Goal: Contribute content

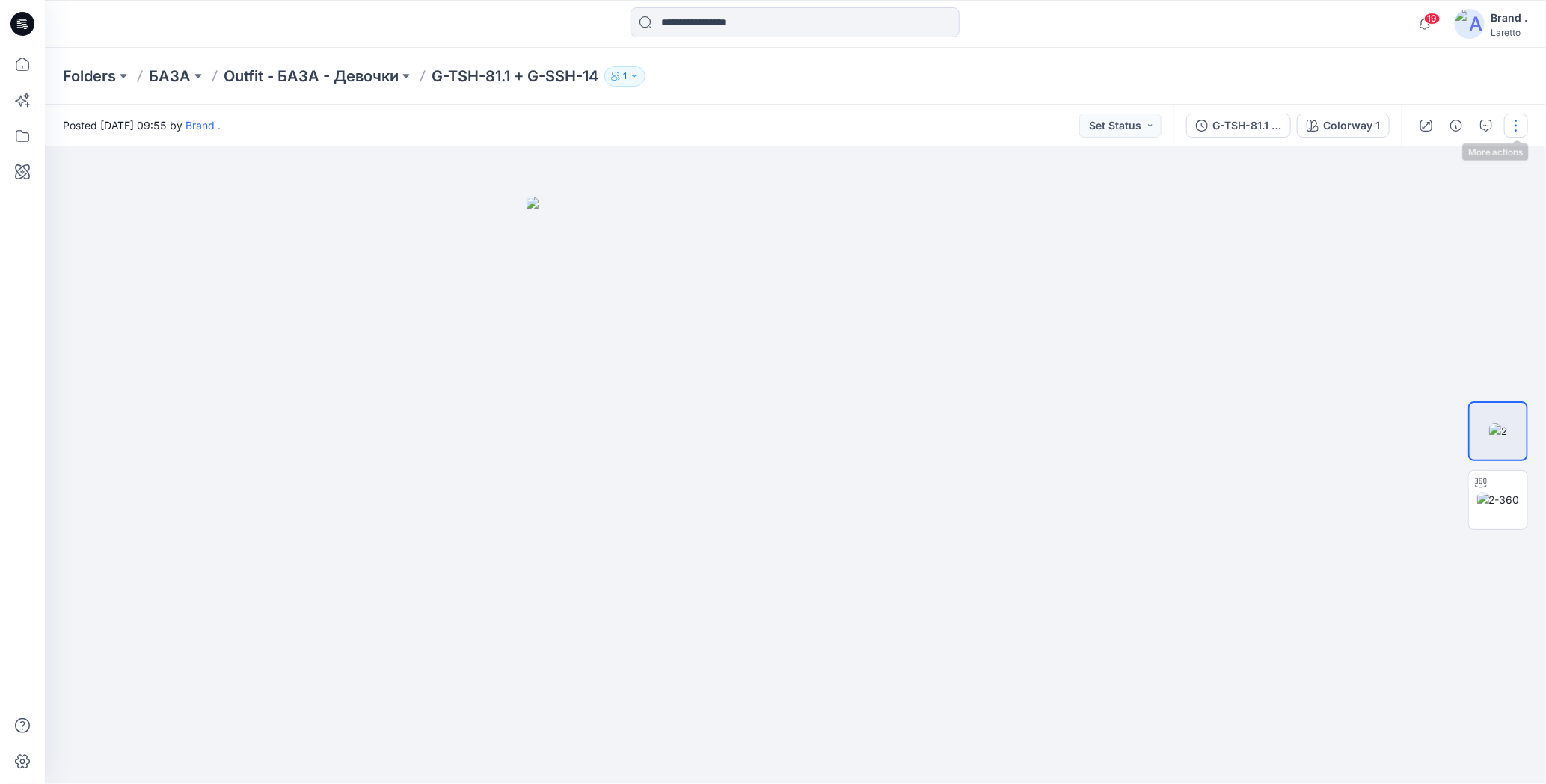
click at [1520, 129] on button "button" at bounding box center [1515, 125] width 24 height 24
click at [1401, 199] on icon "button" at bounding box center [1400, 201] width 8 height 9
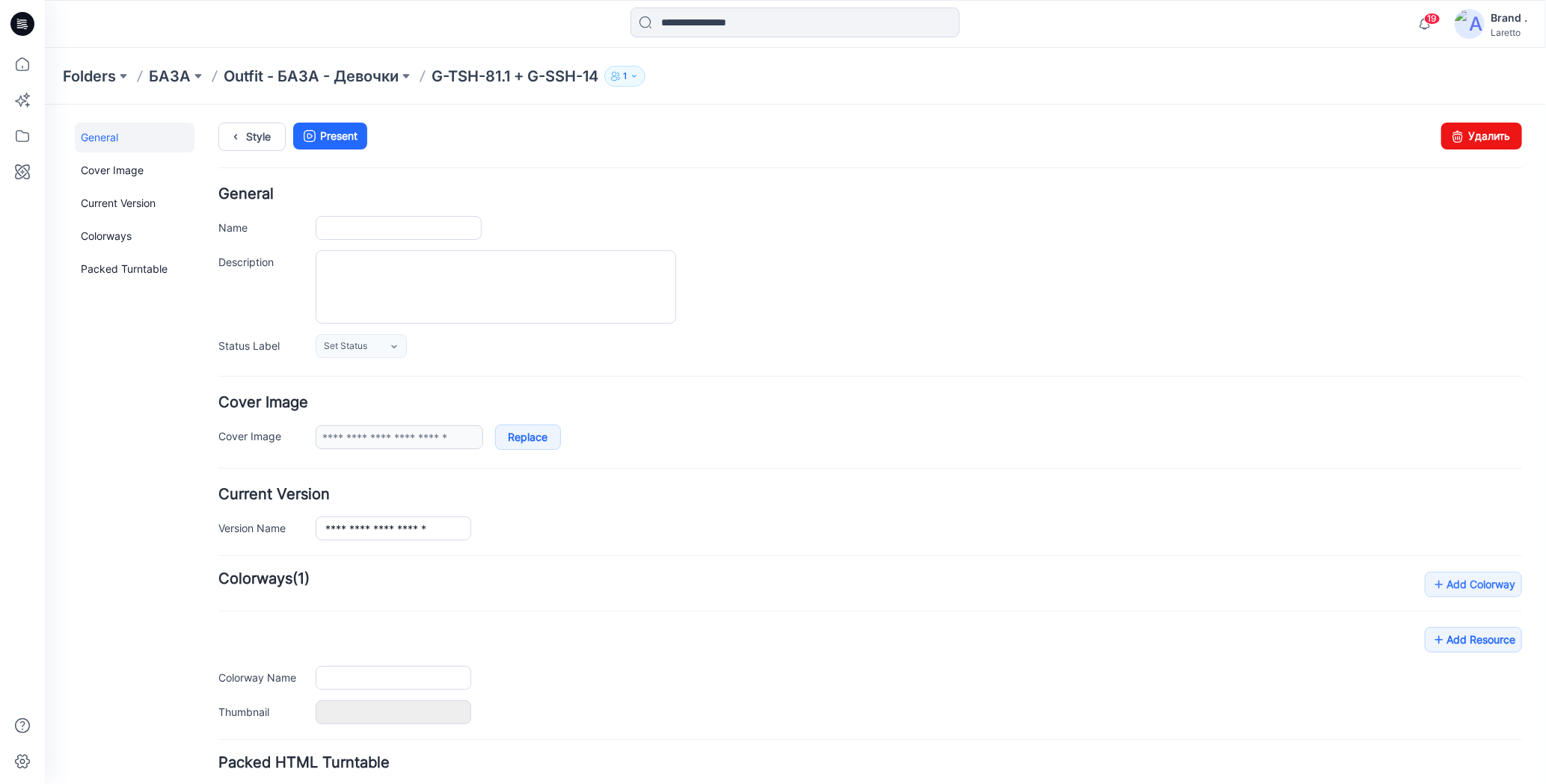
type input "**********"
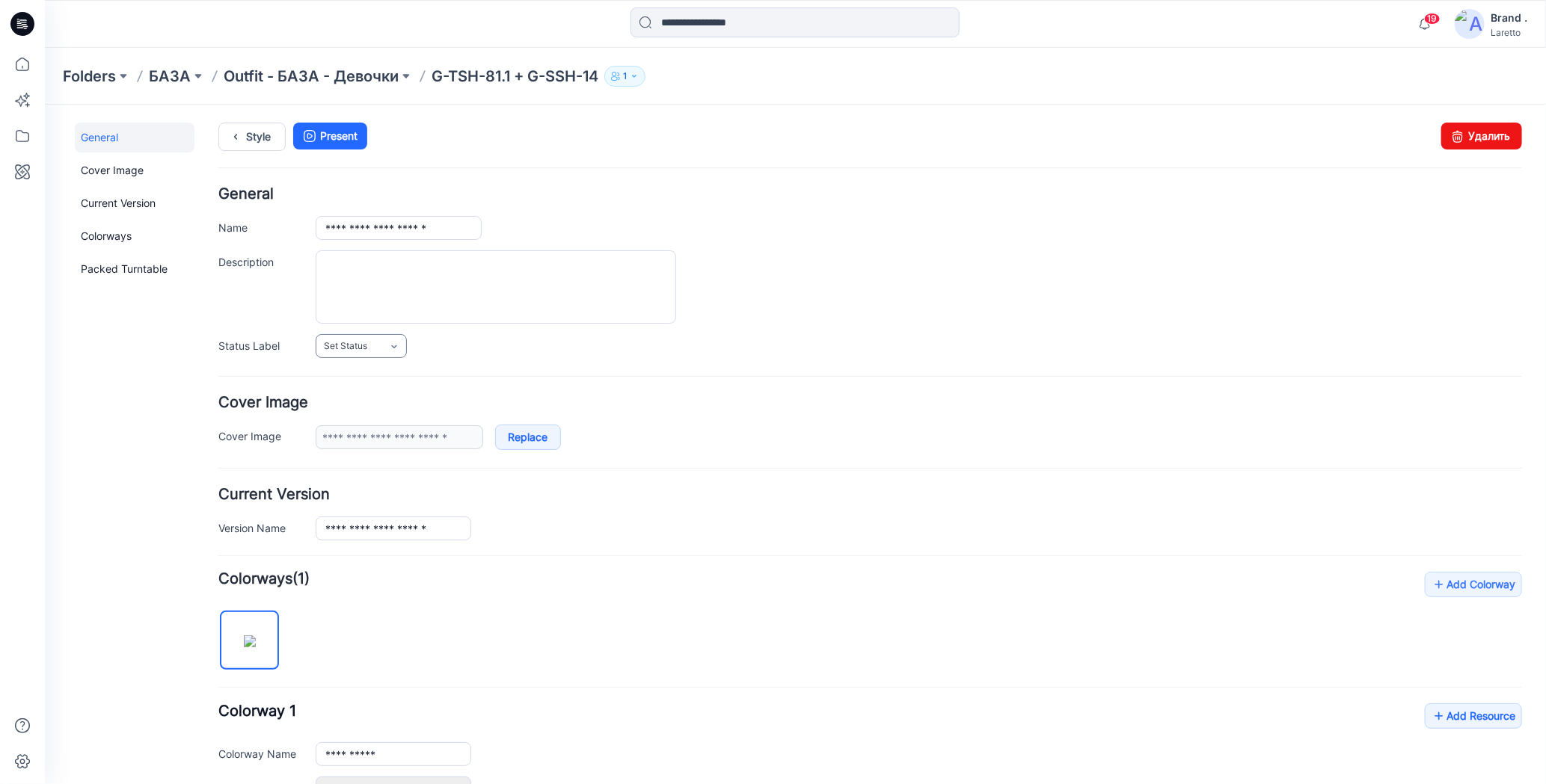
click at [398, 341] on icon at bounding box center [393, 346] width 12 height 12
click at [383, 405] on link "Конструктор [PERSON_NAME]" at bounding box center [392, 410] width 149 height 32
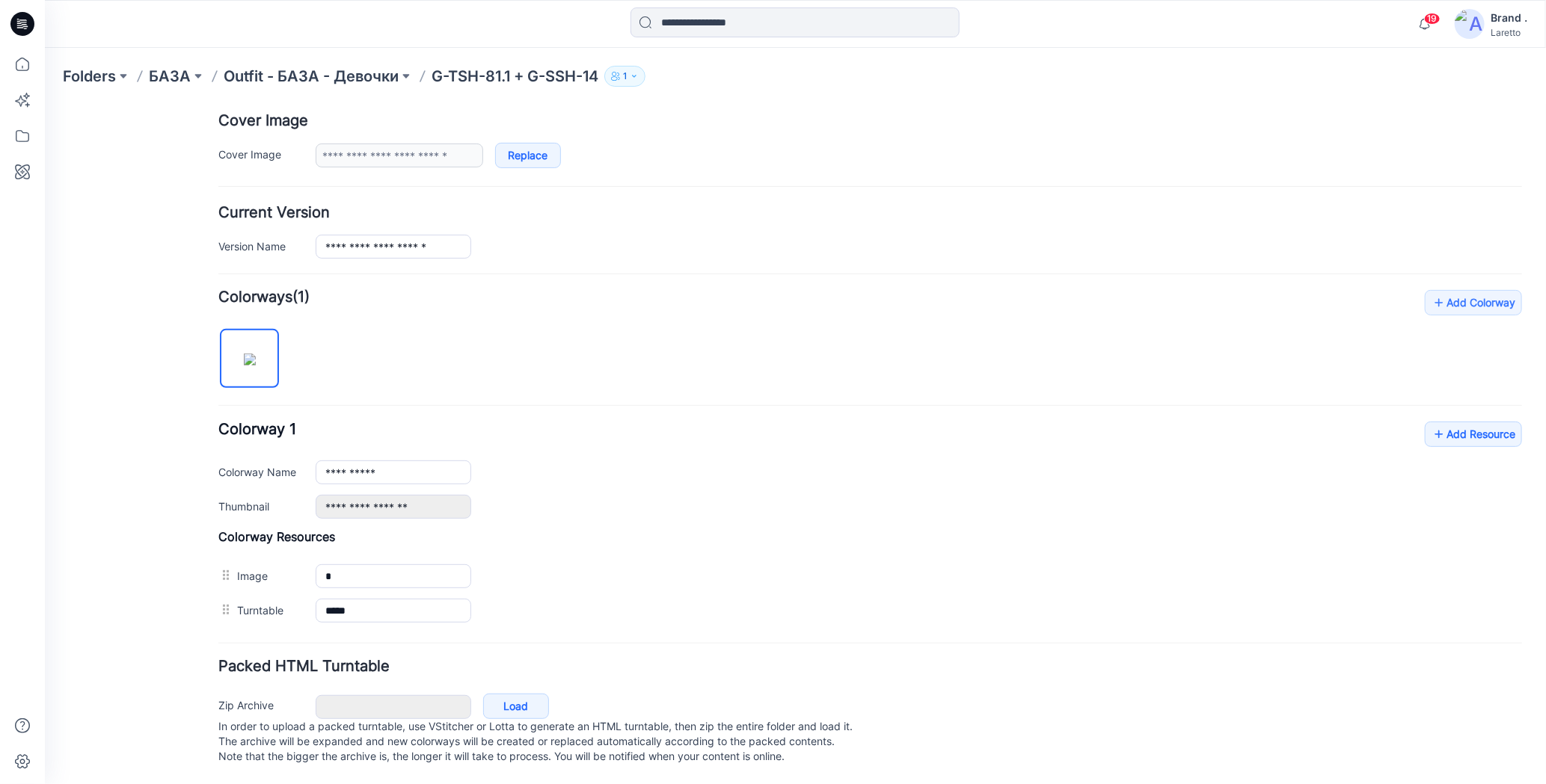
scroll to position [288, 0]
click at [1431, 424] on icon at bounding box center [1438, 433] width 15 height 24
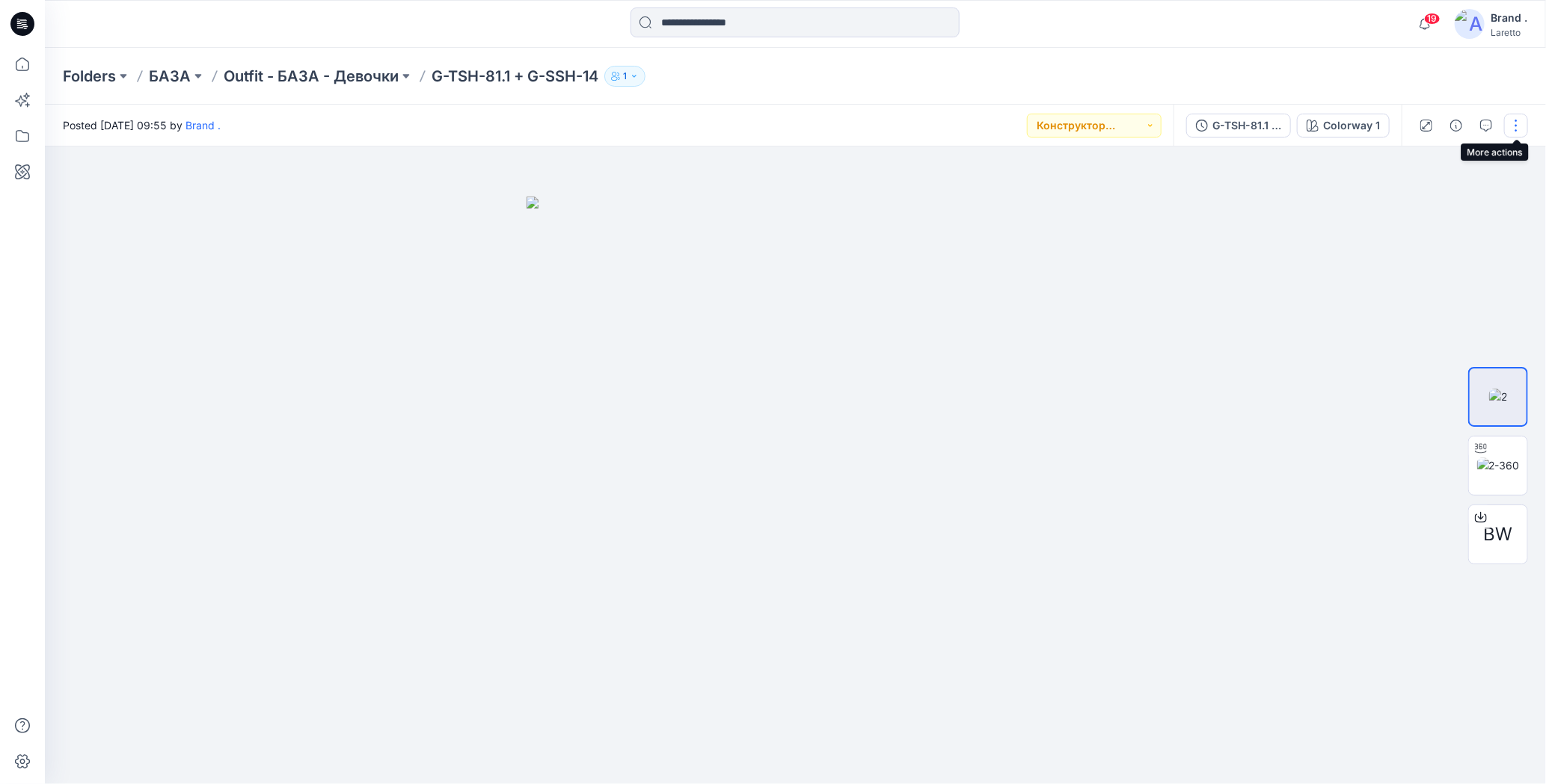
click at [1520, 126] on button "button" at bounding box center [1515, 125] width 24 height 24
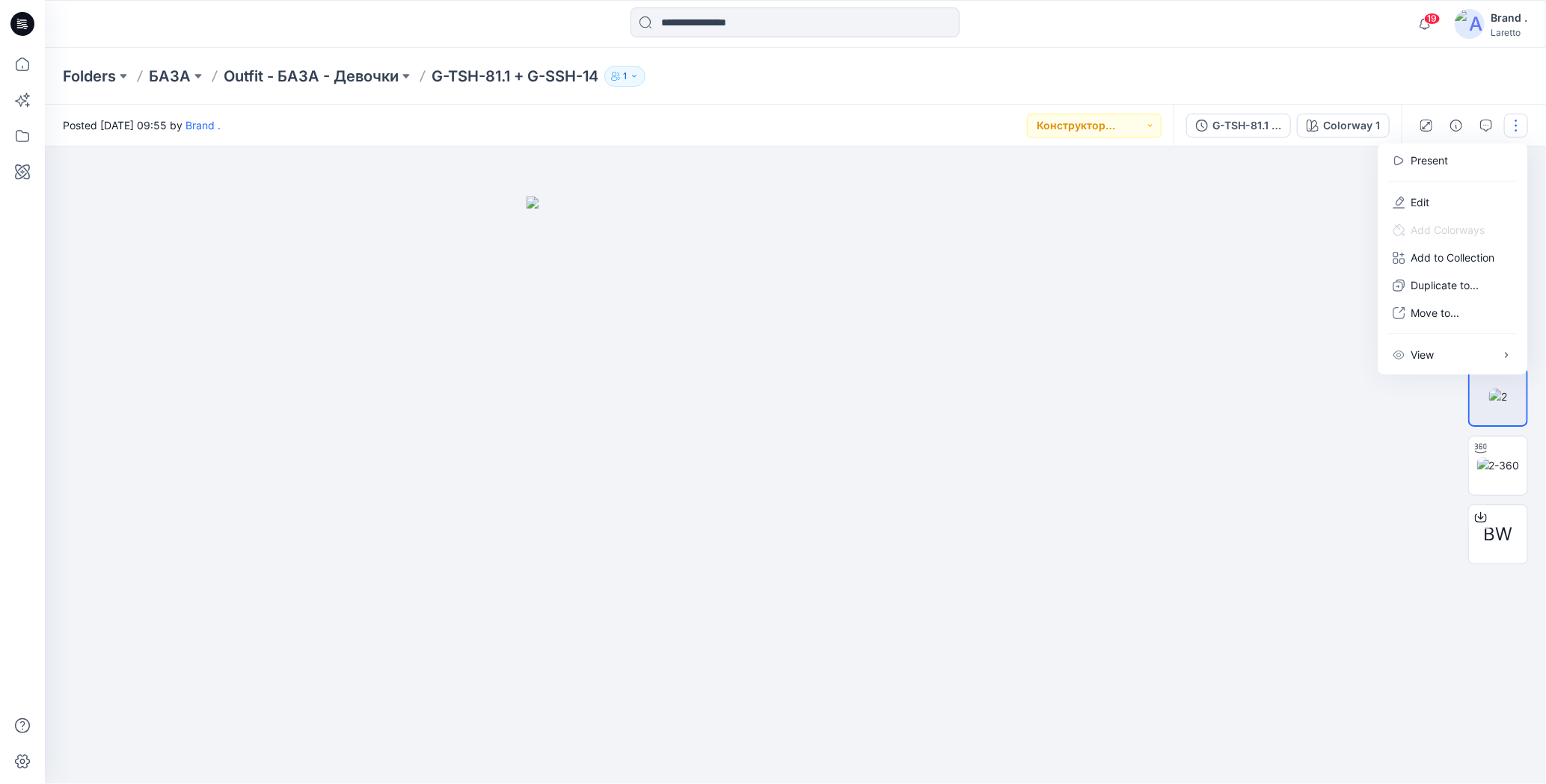
click at [1339, 61] on div "Folders БАЗА Outfit - БАЗА - Девочки G-TSH-81.1 + G-SSH-14 1" at bounding box center [795, 76] width 1501 height 56
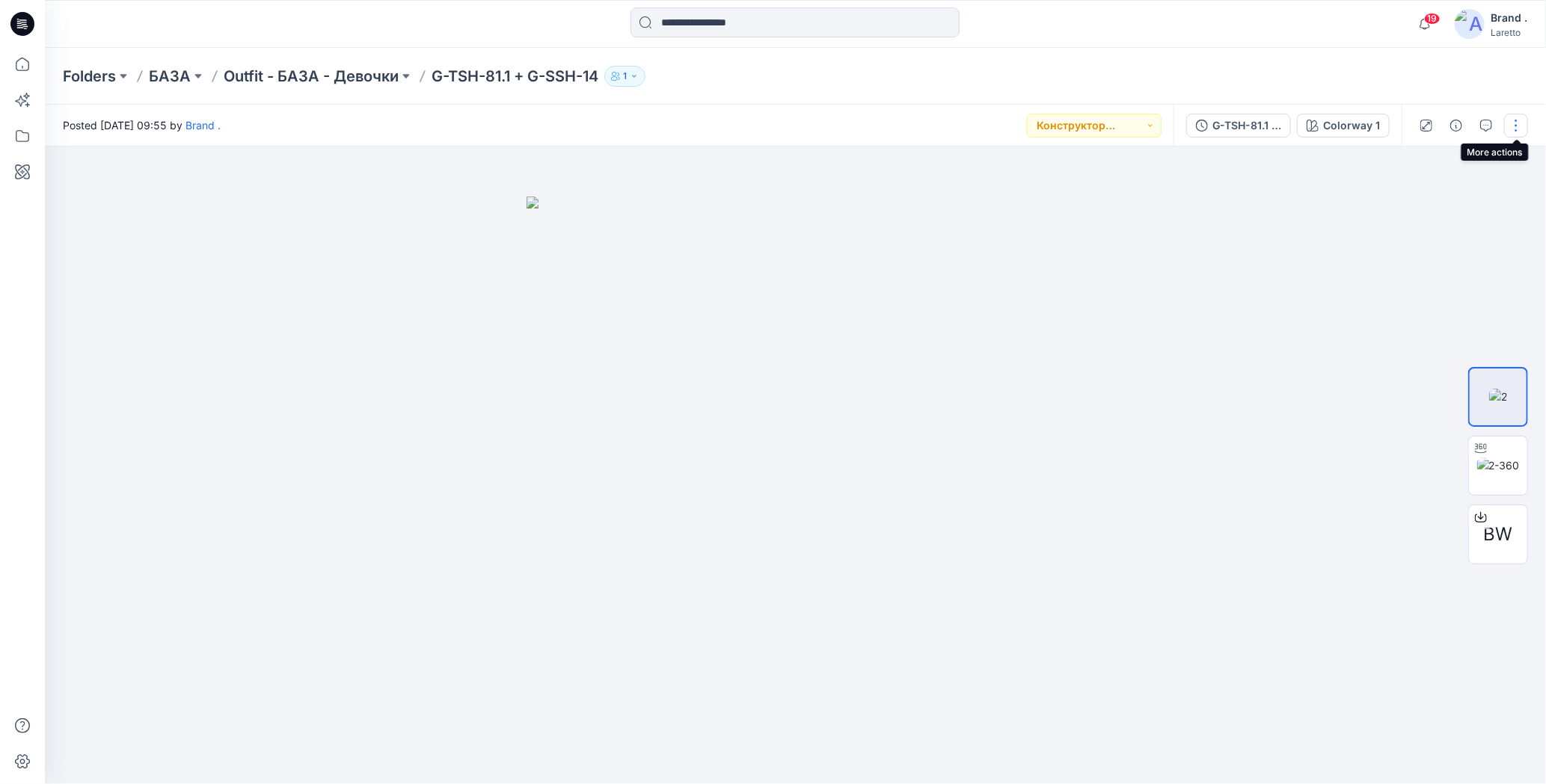
click at [1519, 126] on button "button" at bounding box center [1515, 125] width 24 height 24
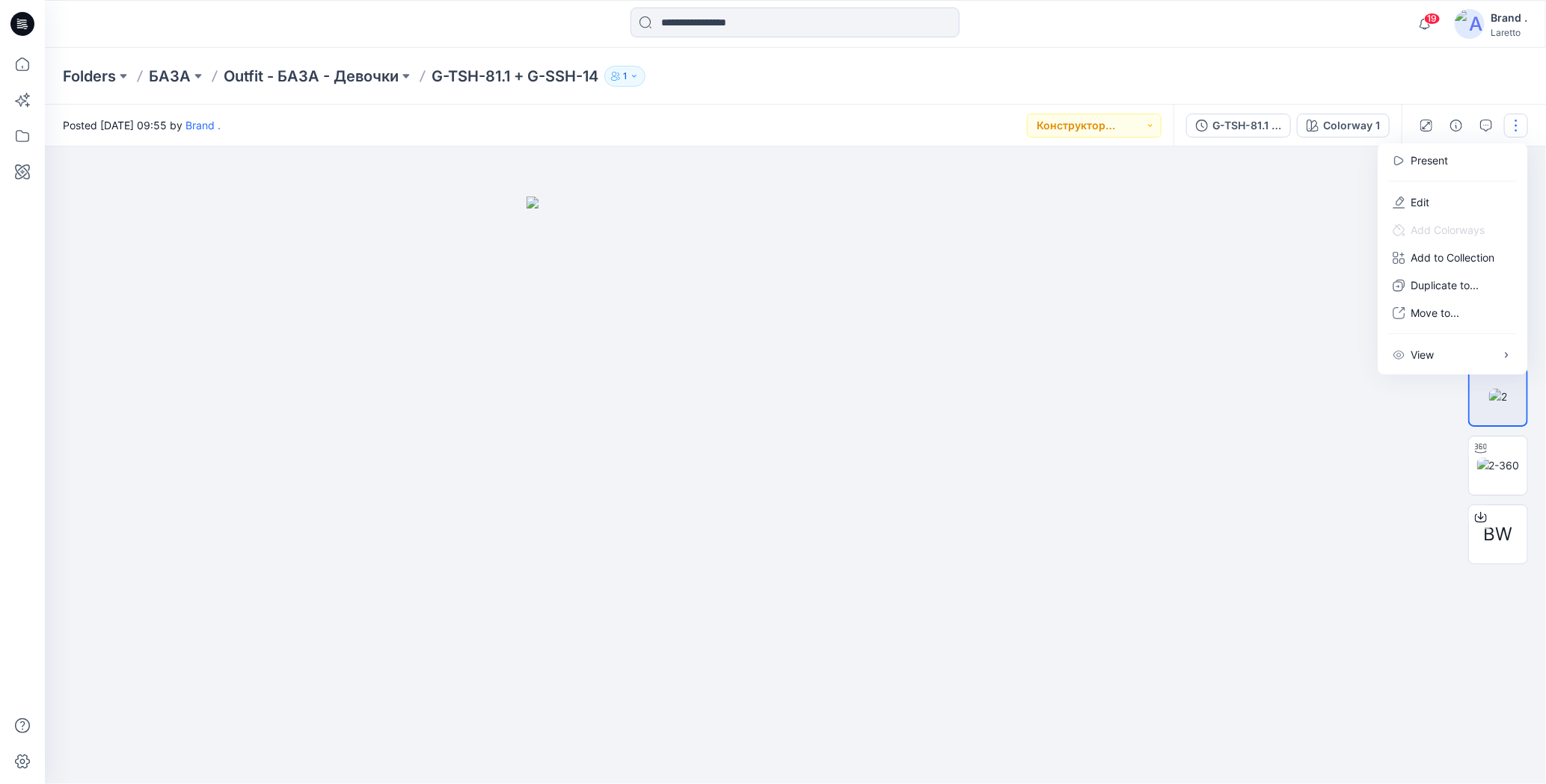
click at [990, 81] on div "Folders БАЗА Outfit - БАЗА - Девочки G-TSH-81.1 + G-SSH-14 1" at bounding box center [737, 77] width 1349 height 21
